Goal: Find specific page/section: Find specific page/section

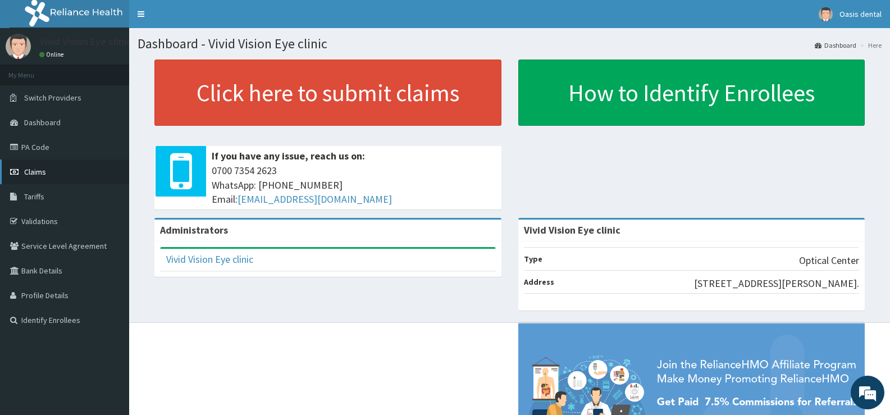
click at [42, 167] on span "Claims" at bounding box center [35, 172] width 22 height 10
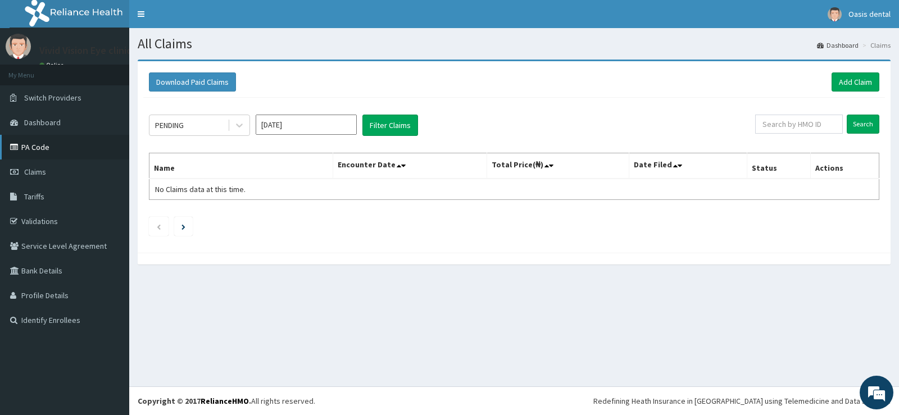
click at [56, 142] on link "PA Code" at bounding box center [64, 147] width 129 height 25
